Goal: Navigation & Orientation: Find specific page/section

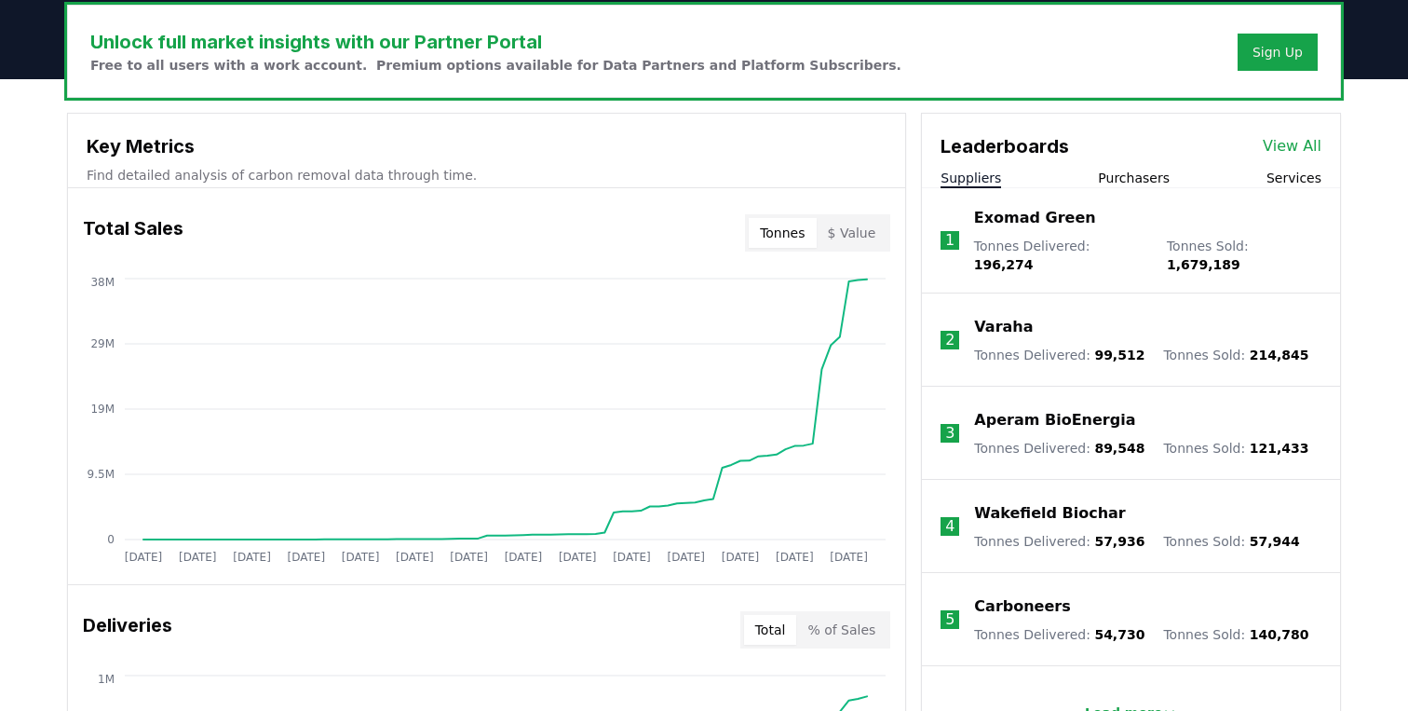
scroll to position [587, 0]
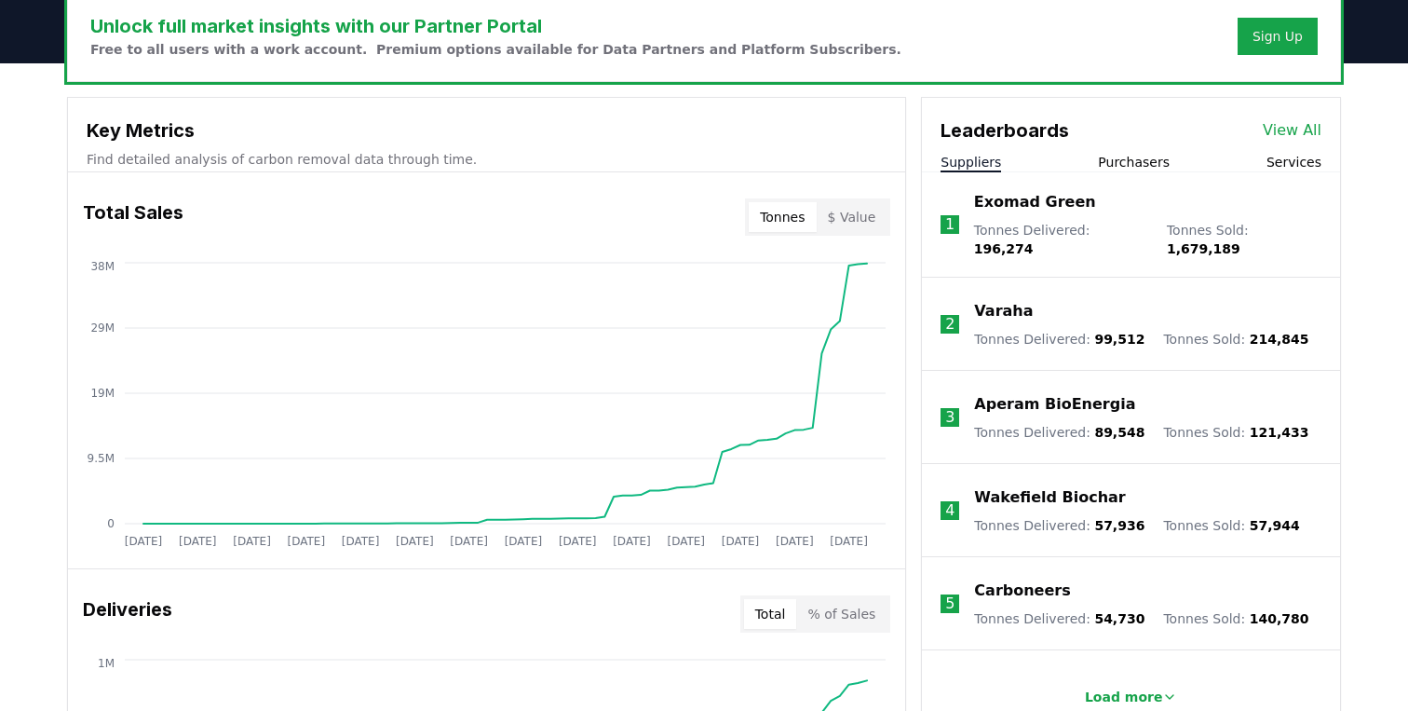
click at [1130, 156] on button "Purchasers" at bounding box center [1134, 162] width 72 height 19
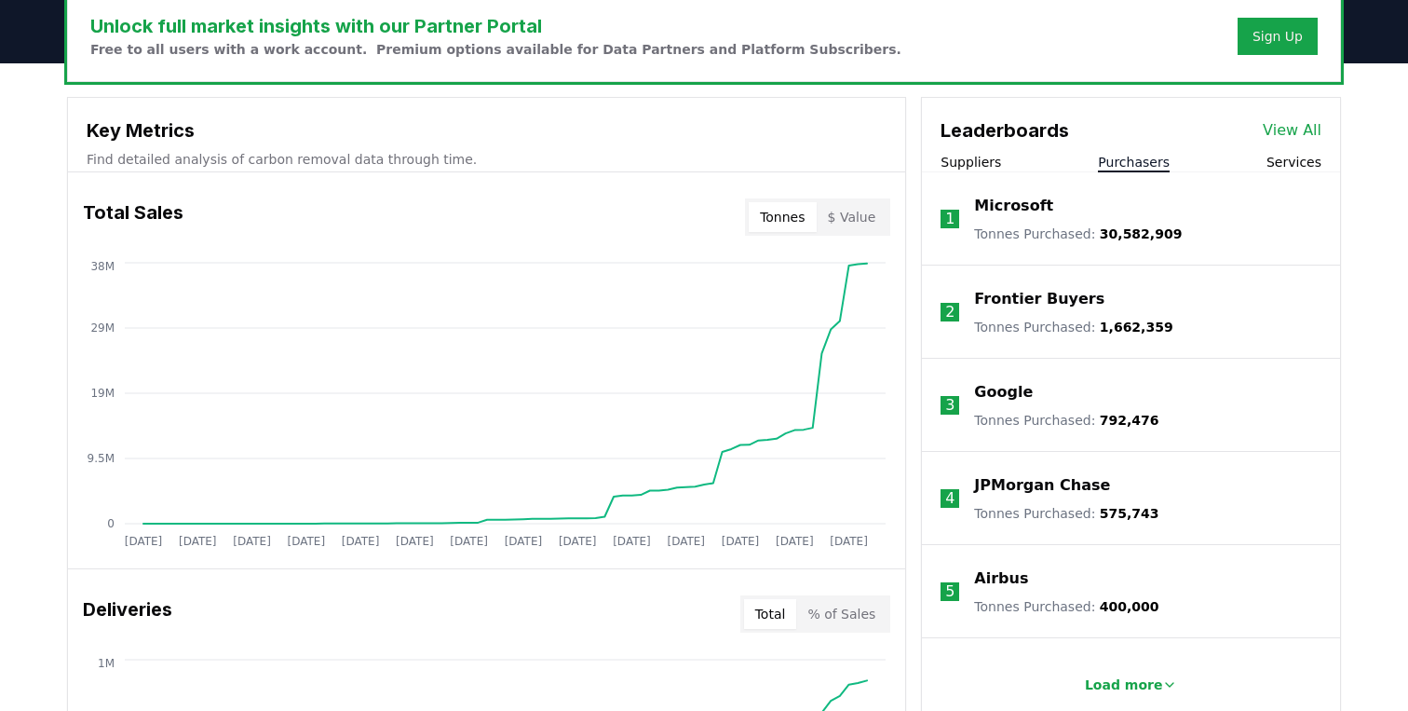
click at [1259, 156] on div "Suppliers Purchasers Services" at bounding box center [1131, 163] width 418 height 20
click at [1291, 157] on button "Services" at bounding box center [1294, 162] width 55 height 19
click at [1156, 161] on button "Purchasers" at bounding box center [1134, 162] width 72 height 19
click at [1283, 161] on button "Services" at bounding box center [1294, 162] width 55 height 19
click at [1151, 160] on button "Purchasers" at bounding box center [1134, 162] width 72 height 19
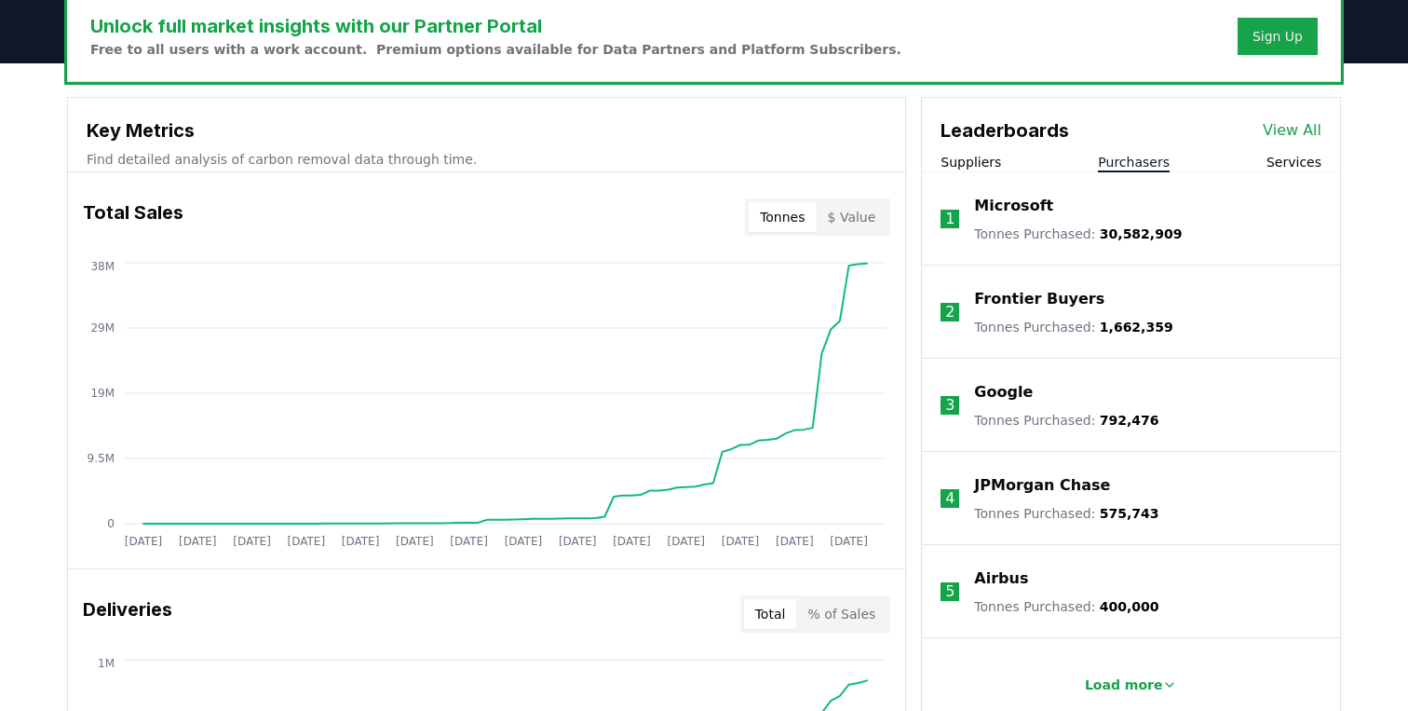
click at [1002, 158] on div "Suppliers Purchasers Services" at bounding box center [1131, 163] width 418 height 20
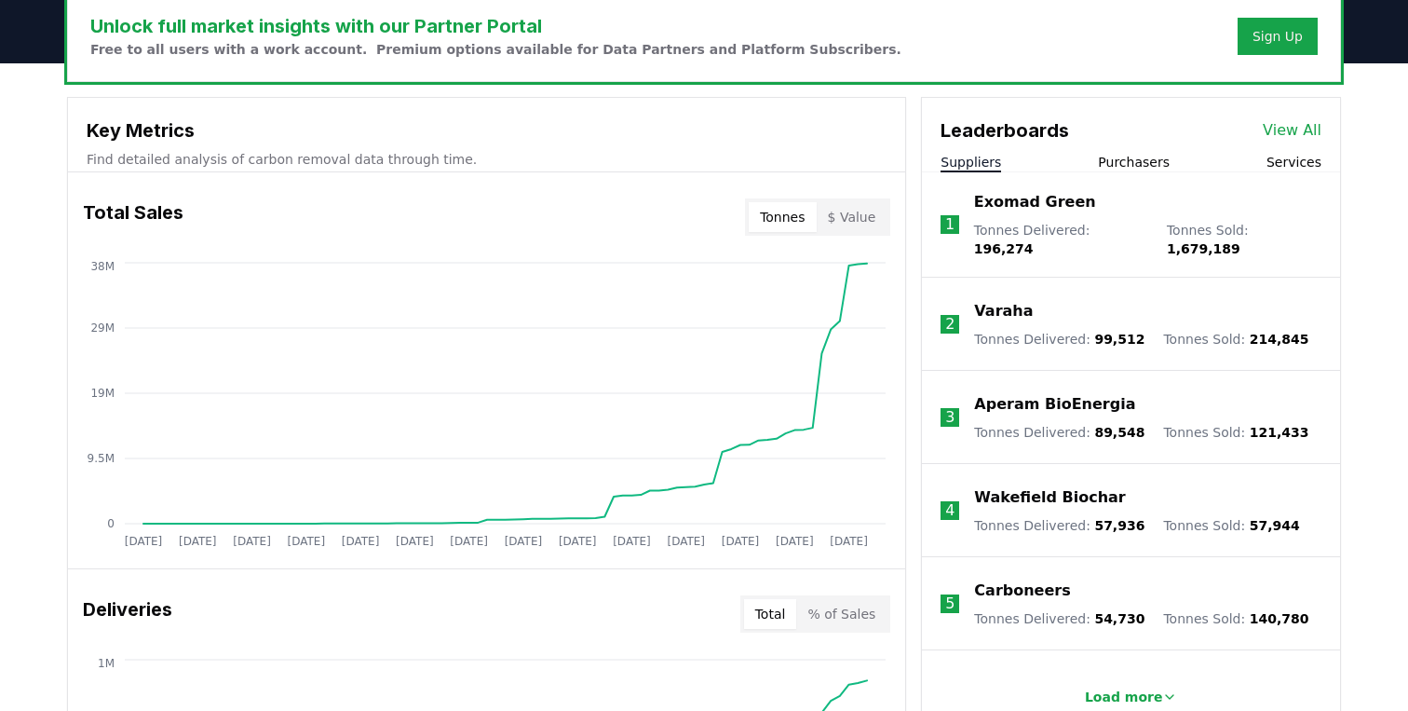
click at [985, 163] on button "Suppliers" at bounding box center [971, 162] width 61 height 19
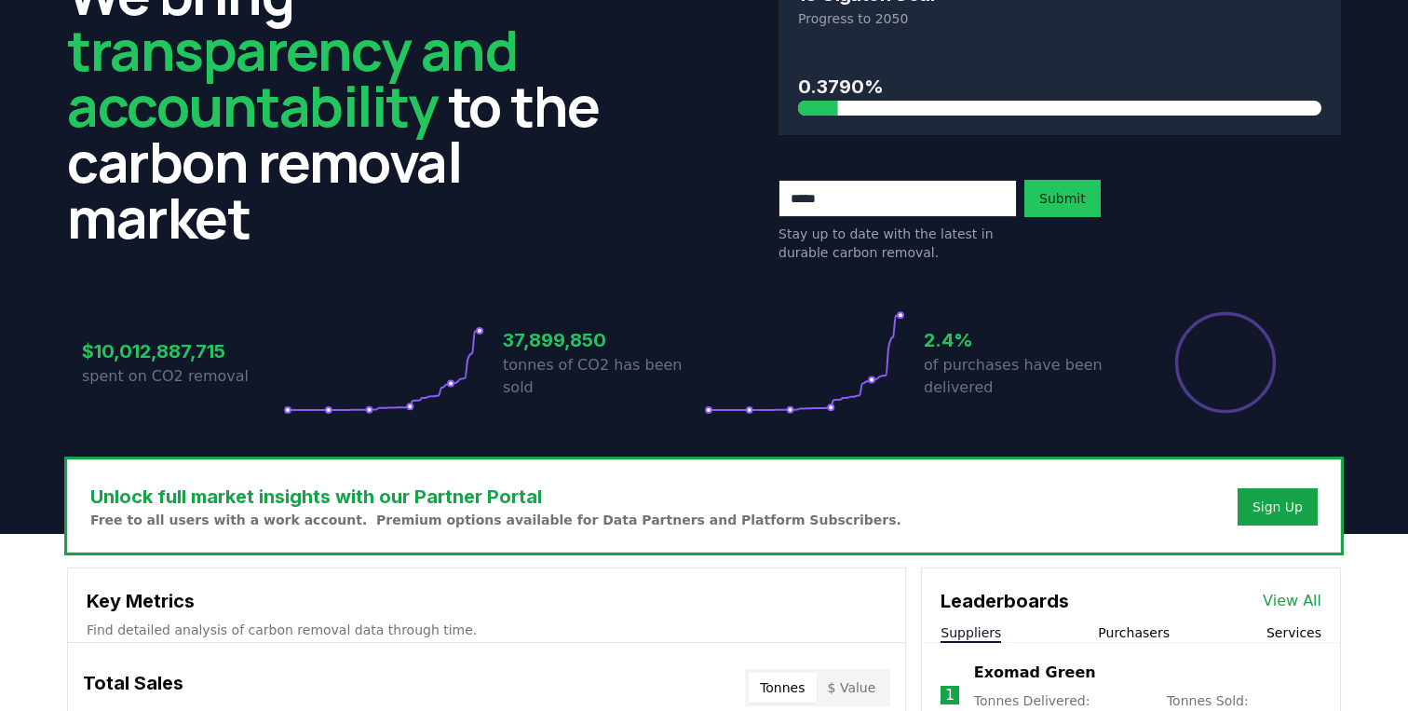
scroll to position [0, 0]
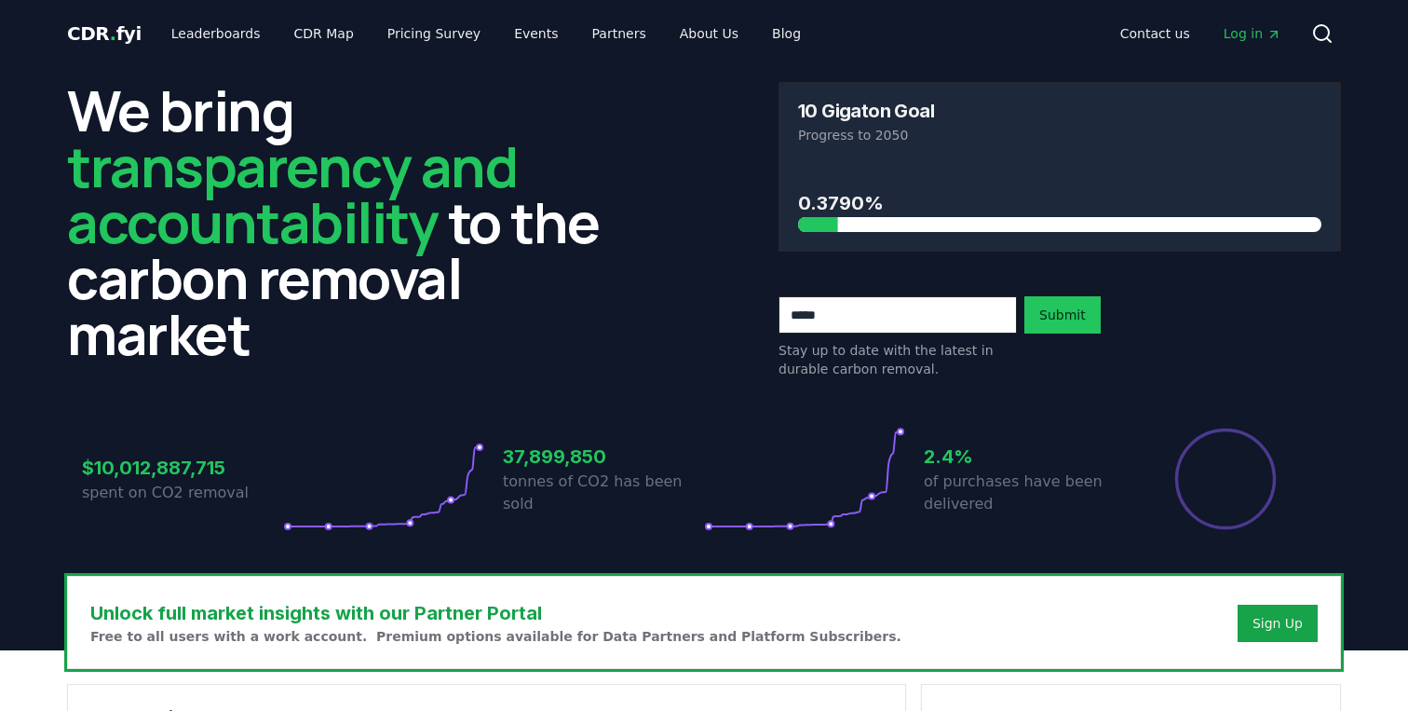
click at [1250, 40] on span "Log in" at bounding box center [1253, 33] width 58 height 19
